Goal: Information Seeking & Learning: Learn about a topic

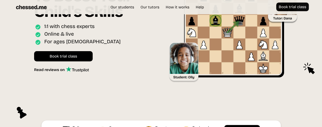
scroll to position [61, 0]
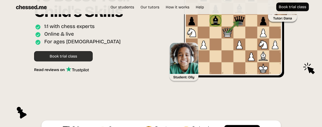
click at [67, 58] on link "Book trial class" at bounding box center [63, 56] width 59 height 10
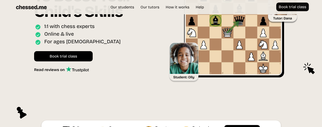
click at [135, 69] on div "Chess Classes To Boost Your Child's Skills Online interactive classes for ages …" at bounding box center [96, 23] width 124 height 99
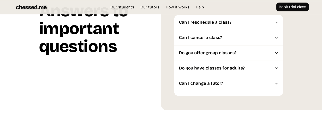
scroll to position [1242, 0]
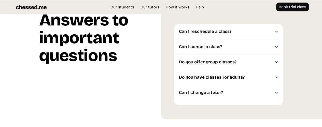
click at [277, 45] on div at bounding box center [277, 47] width 4 height 4
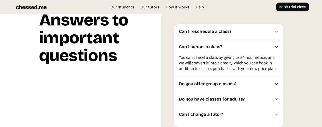
click at [295, 34] on div "Can I reschedule a class? You have the flexibility to reschedule a booked class…" at bounding box center [241, 76] width 161 height 130
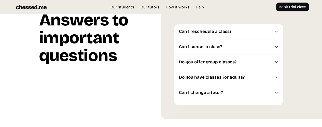
click at [275, 45] on div at bounding box center [277, 47] width 4 height 4
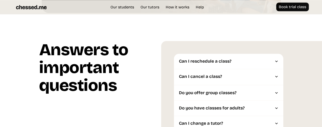
scroll to position [1212, 0]
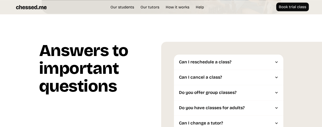
click at [277, 60] on div at bounding box center [277, 62] width 4 height 4
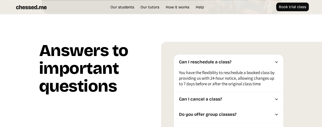
click at [277, 60] on div at bounding box center [277, 62] width 4 height 4
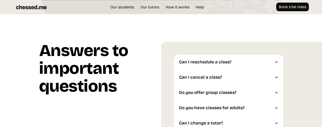
click at [279, 85] on div "Do you offer group classes?" at bounding box center [228, 92] width 109 height 15
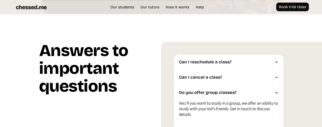
click at [279, 85] on div "Do you offer group classes?" at bounding box center [228, 92] width 109 height 15
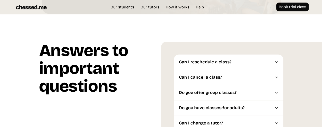
click at [276, 106] on div at bounding box center [277, 108] width 4 height 4
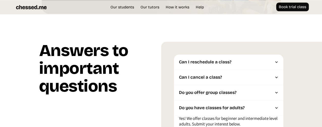
click at [276, 106] on div at bounding box center [277, 108] width 4 height 4
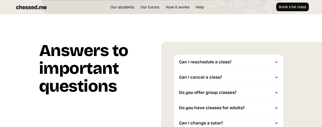
click at [276, 121] on div at bounding box center [277, 123] width 4 height 4
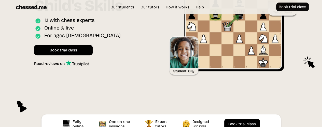
scroll to position [0, 0]
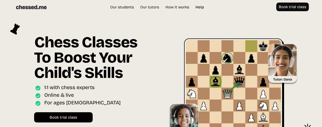
click at [197, 7] on link "Help" at bounding box center [199, 7] width 13 height 5
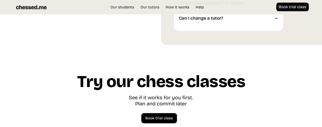
scroll to position [1402, 0]
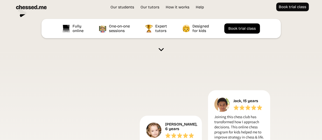
scroll to position [60, 0]
